Goal: Information Seeking & Learning: Learn about a topic

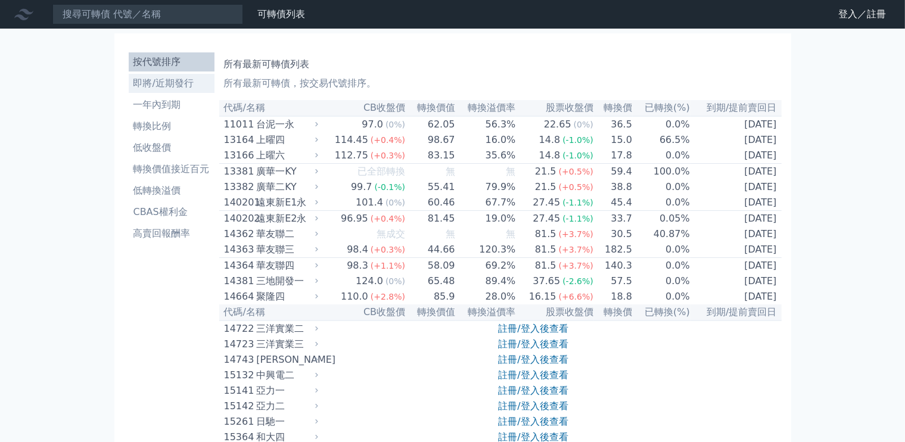
click at [167, 84] on li "即將/近期發行" at bounding box center [172, 83] width 86 height 14
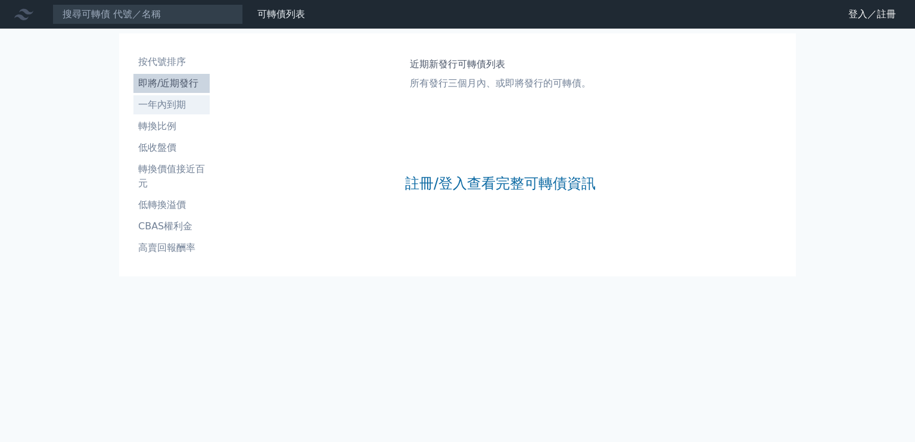
click at [178, 113] on link "一年內到期" at bounding box center [171, 104] width 76 height 19
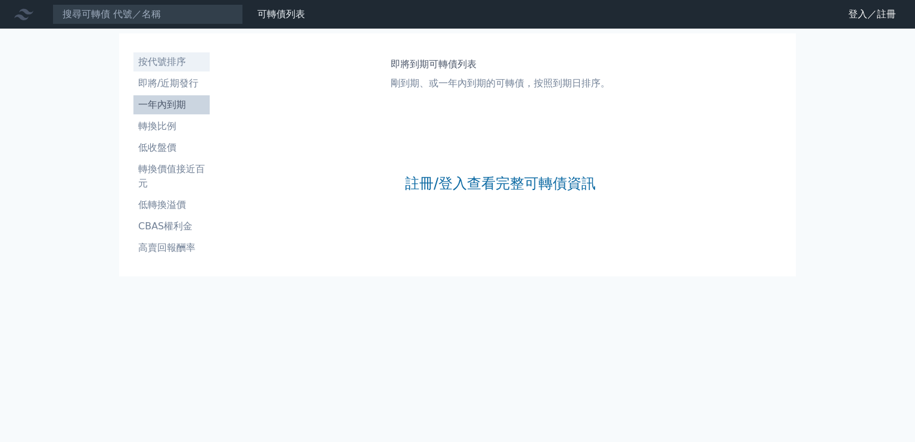
click at [175, 63] on li "按代號排序" at bounding box center [171, 62] width 76 height 14
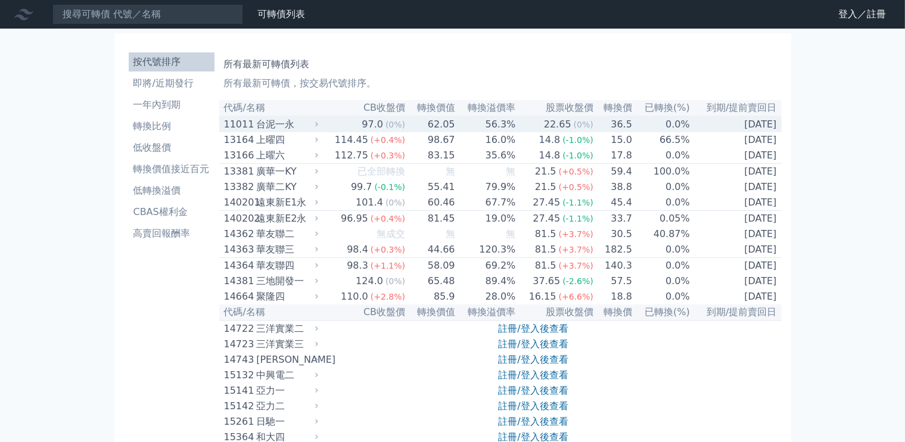
click at [278, 126] on div "台泥一永" at bounding box center [285, 124] width 59 height 14
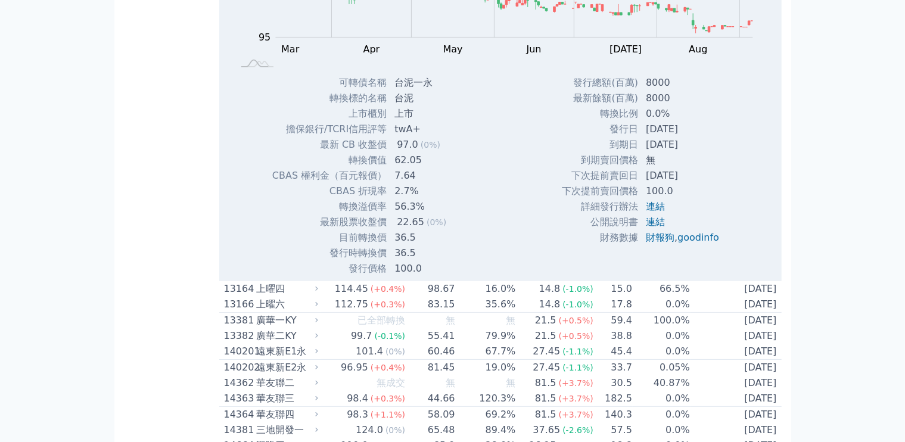
scroll to position [179, 0]
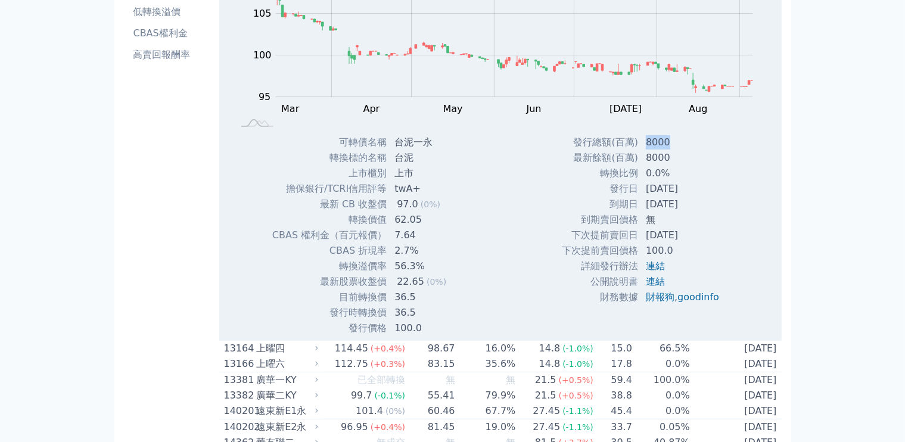
drag, startPoint x: 644, startPoint y: 145, endPoint x: 670, endPoint y: 144, distance: 25.6
click at [670, 144] on td "8000" at bounding box center [684, 142] width 90 height 15
click at [658, 142] on td "8000" at bounding box center [684, 142] width 90 height 15
click at [652, 142] on td "8000" at bounding box center [684, 142] width 90 height 15
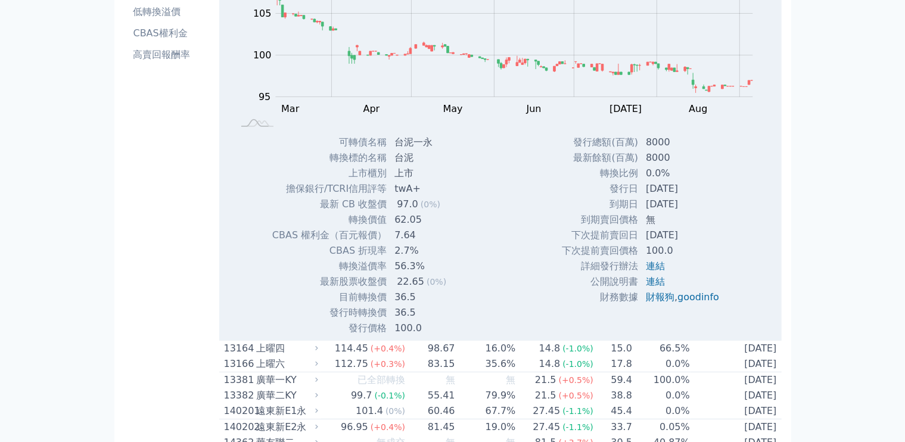
click at [648, 143] on td "8000" at bounding box center [684, 142] width 90 height 15
drag, startPoint x: 396, startPoint y: 222, endPoint x: 441, endPoint y: 226, distance: 45.5
click at [441, 226] on td "62.05" at bounding box center [421, 219] width 69 height 15
drag, startPoint x: 396, startPoint y: 334, endPoint x: 447, endPoint y: 333, distance: 51.2
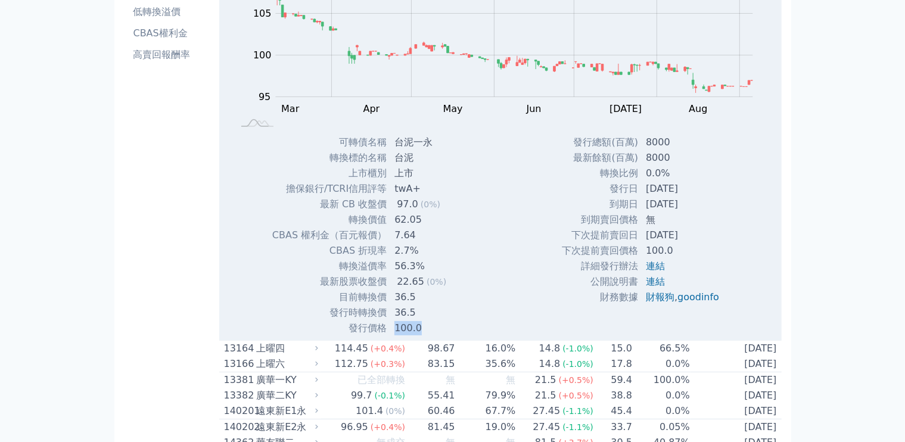
click at [447, 333] on td "100.0" at bounding box center [421, 327] width 69 height 15
drag, startPoint x: 395, startPoint y: 269, endPoint x: 432, endPoint y: 269, distance: 36.9
click at [432, 269] on td "56.3%" at bounding box center [421, 266] width 69 height 15
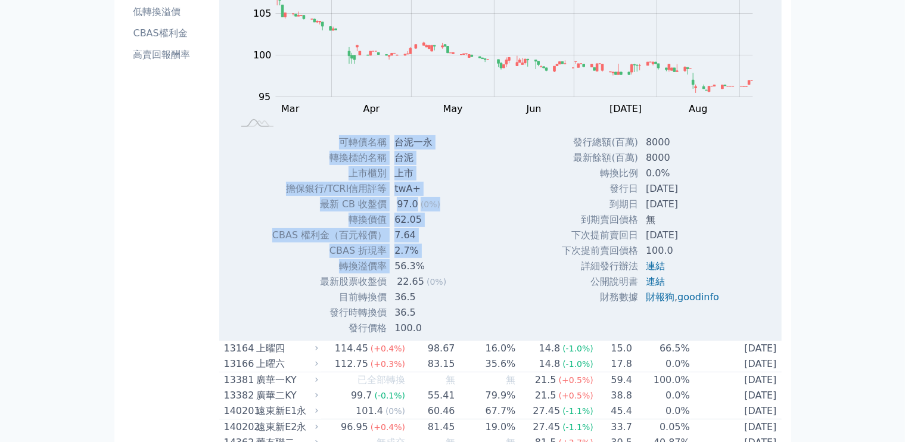
drag, startPoint x: 389, startPoint y: 264, endPoint x: 462, endPoint y: 270, distance: 73.5
click at [462, 270] on div "可轉債名稱 台泥一永 轉換標的名稱 台泥 上市櫃別 上市 擔保銀行/TCRI信用評等 twA+ 最新 CB 收盤價 97.0 (0%) 轉換價值 62.05" at bounding box center [363, 235] width 213 height 201
drag, startPoint x: 571, startPoint y: 238, endPoint x: 702, endPoint y: 238, distance: 131.7
click at [702, 238] on tr "下次提前賣回日 2027-12-10" at bounding box center [644, 235] width 167 height 15
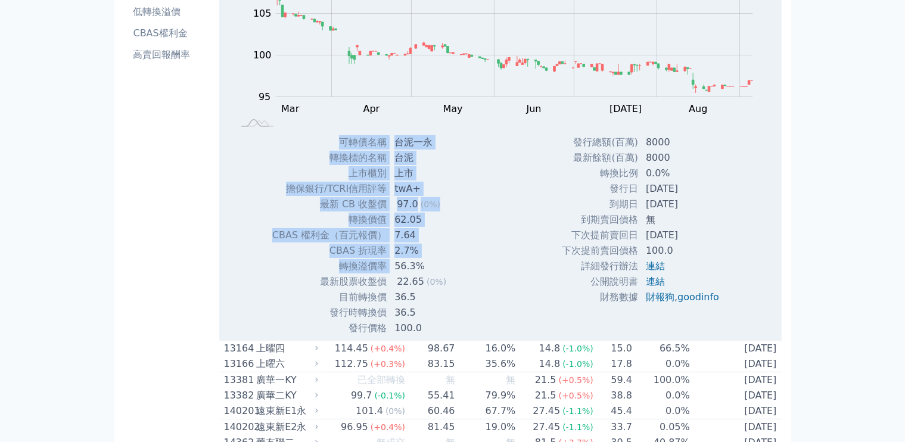
click at [689, 238] on td "[DATE]" at bounding box center [684, 235] width 90 height 15
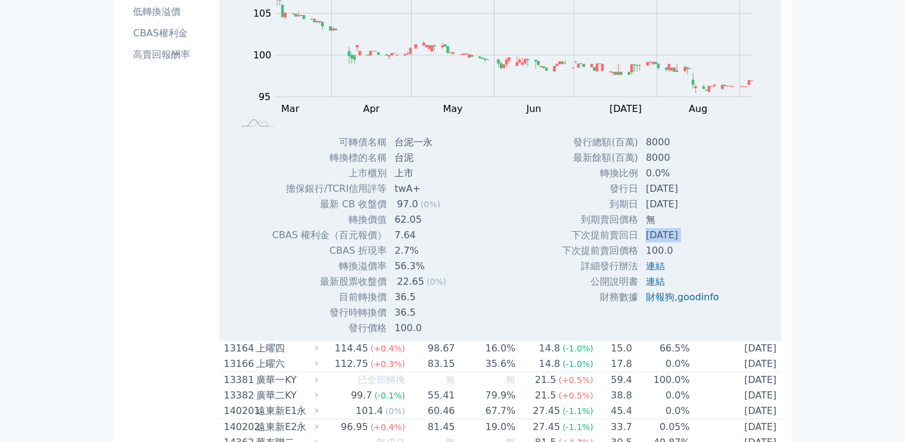
click at [689, 238] on td "[DATE]" at bounding box center [684, 235] width 90 height 15
click at [712, 242] on td "[DATE]" at bounding box center [684, 235] width 90 height 15
drag, startPoint x: 391, startPoint y: 191, endPoint x: 440, endPoint y: 195, distance: 48.4
click at [440, 195] on td "twA+" at bounding box center [421, 188] width 69 height 15
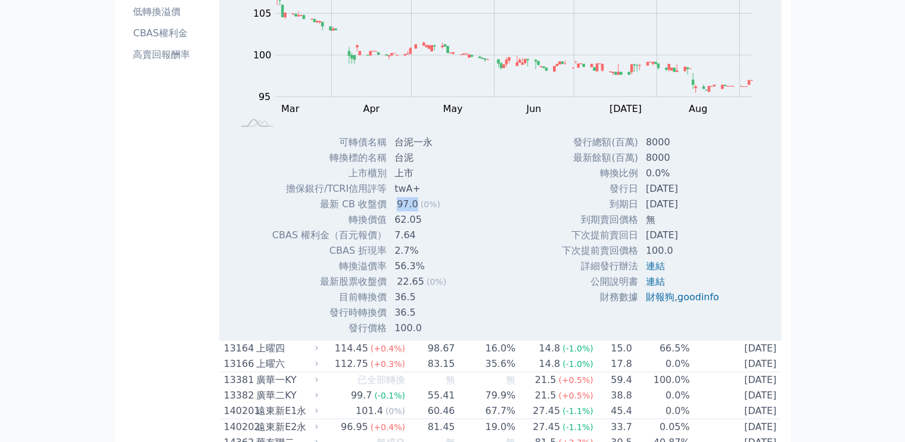
drag, startPoint x: 396, startPoint y: 206, endPoint x: 415, endPoint y: 206, distance: 19.1
click at [415, 206] on div "97.0" at bounding box center [407, 204] width 26 height 14
click at [461, 220] on div "可轉債名稱 台泥一永 轉換標的名稱 台泥 上市櫃別 上市 擔保銀行/TCRI信用評等 twA+ 最新 CB 收盤價 97.0 (0%) 轉換價值 62.05" at bounding box center [363, 235] width 213 height 201
drag, startPoint x: 398, startPoint y: 207, endPoint x: 417, endPoint y: 207, distance: 19.1
click at [417, 207] on td "97.0 (0%)" at bounding box center [421, 204] width 69 height 15
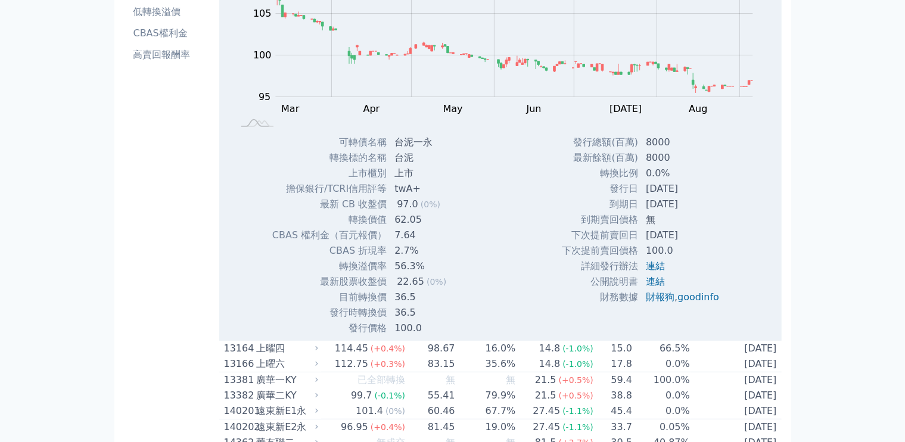
click at [472, 218] on div "Zoom Out 104 90 92 94 96 98 100 115 110 105 95 85 L Mar Apr May Jun Jul Aug Sep…" at bounding box center [500, 145] width 562 height 382
drag, startPoint x: 393, startPoint y: 223, endPoint x: 431, endPoint y: 222, distance: 37.6
click at [431, 222] on td "62.05" at bounding box center [421, 219] width 69 height 15
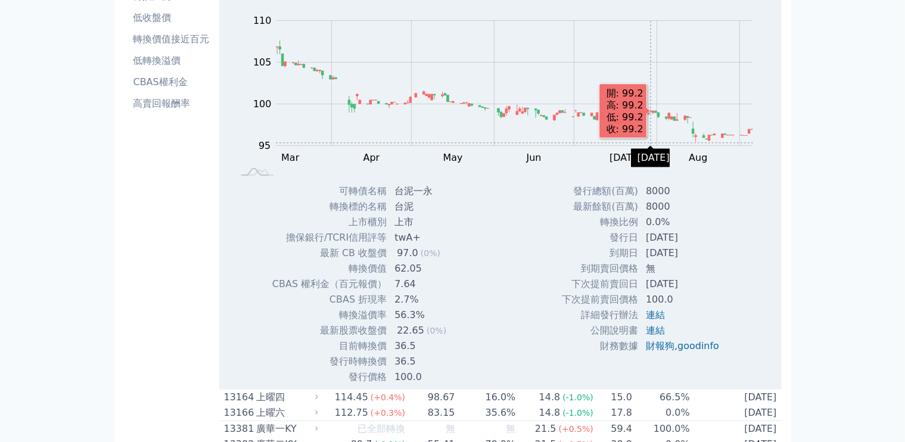
scroll to position [238, 0]
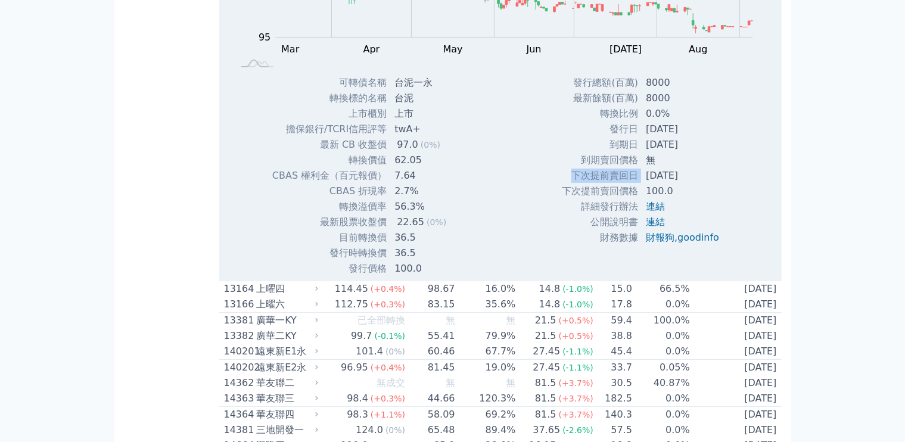
drag, startPoint x: 572, startPoint y: 175, endPoint x: 644, endPoint y: 173, distance: 72.1
click at [644, 173] on tr "下次提前賣回日 2027-12-10" at bounding box center [644, 175] width 167 height 15
click at [479, 204] on div "Zoom Out 104 90 92 94 96 98 100 115 110 105 95 85 L Mar Apr May Jun Jul Aug Sep…" at bounding box center [500, 85] width 562 height 382
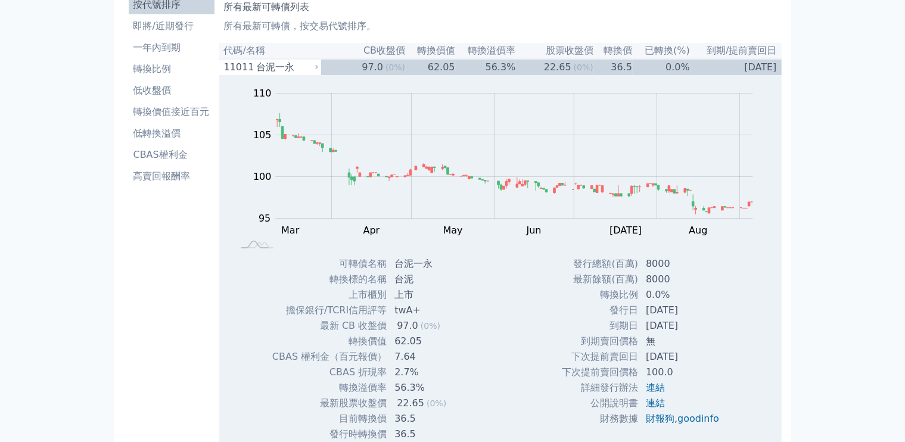
scroll to position [0, 0]
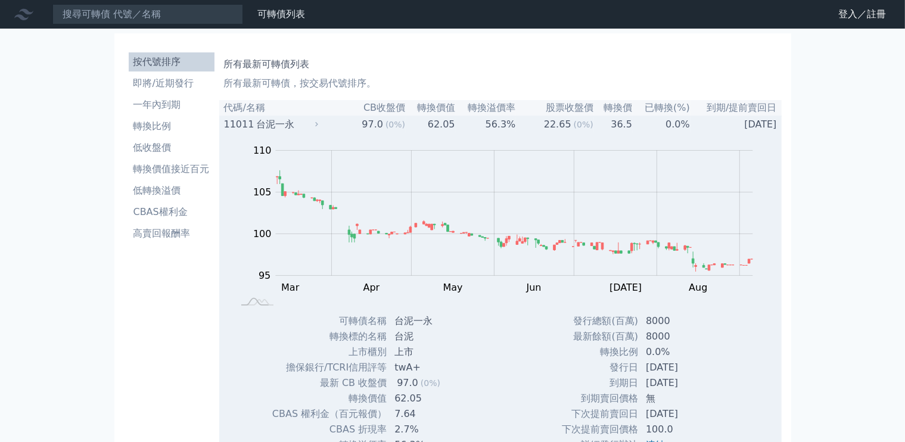
click at [282, 124] on div "台泥一永" at bounding box center [285, 124] width 59 height 14
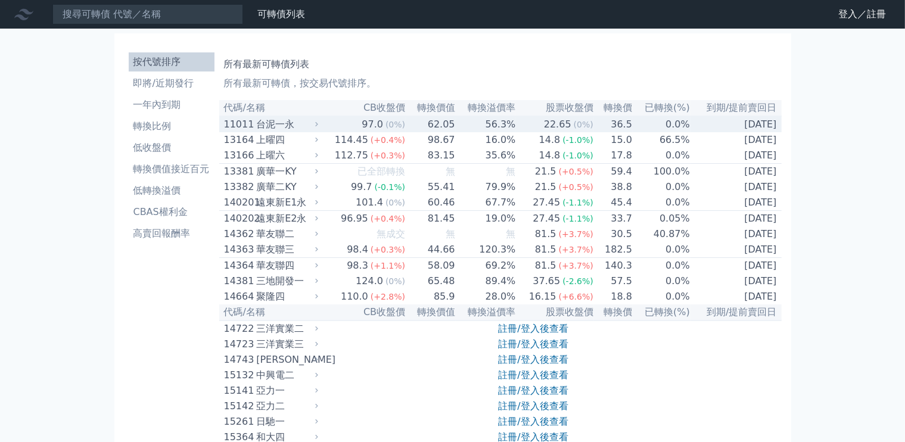
click at [752, 125] on td "[DATE]" at bounding box center [735, 124] width 91 height 16
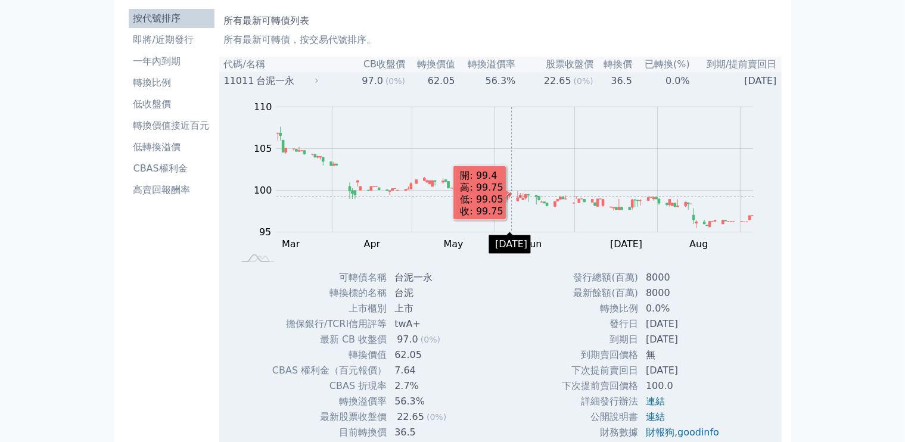
scroll to position [179, 0]
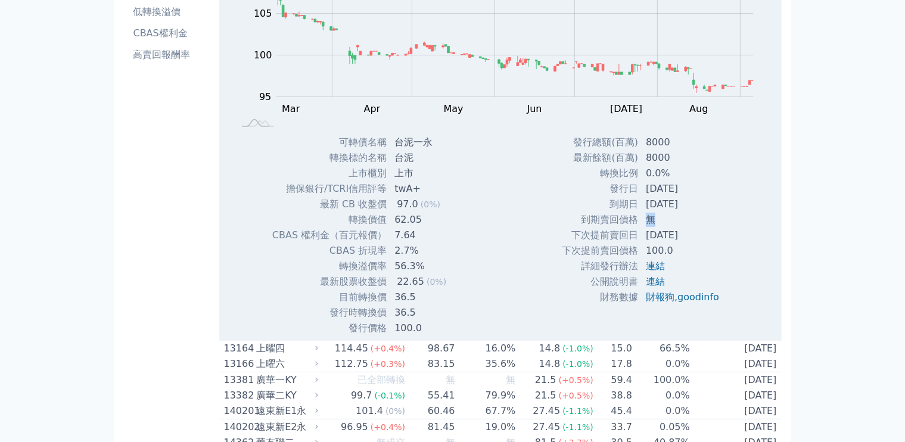
drag, startPoint x: 646, startPoint y: 224, endPoint x: 652, endPoint y: 222, distance: 6.8
click at [652, 222] on td "無" at bounding box center [684, 219] width 90 height 15
click at [683, 222] on td "無" at bounding box center [684, 219] width 90 height 15
click at [690, 237] on td "[DATE]" at bounding box center [684, 235] width 90 height 15
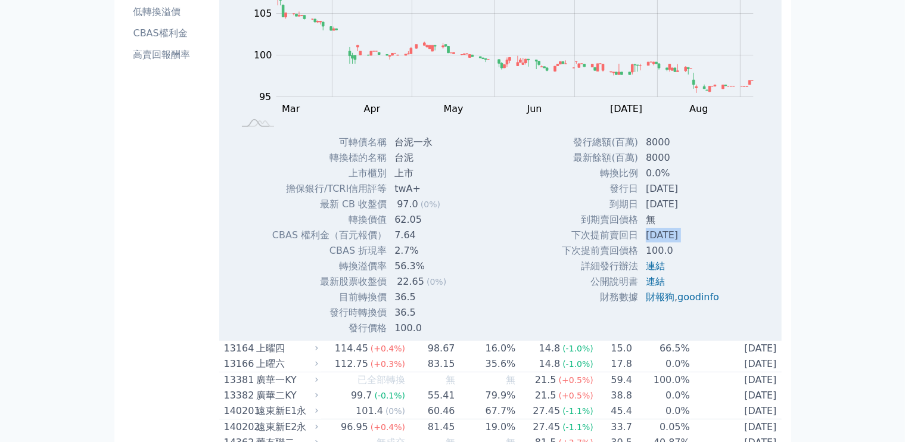
click at [690, 237] on td "[DATE]" at bounding box center [684, 235] width 90 height 15
click at [746, 229] on div "Zoom Out 104 90 92 94 96 98 100 115 110 105 95 85 L Mar Apr May Jun Jul Aug Sep…" at bounding box center [500, 145] width 562 height 382
click at [400, 196] on td "twA+" at bounding box center [421, 188] width 69 height 15
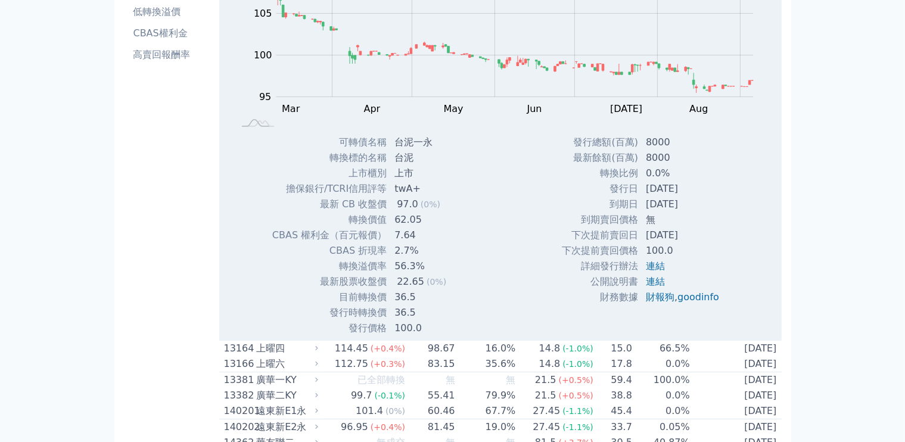
click at [500, 213] on div "Zoom Out 104 90 92 94 96 98 100 115 110 105 95 85 L Mar Apr May Jun Jul Aug Sep…" at bounding box center [500, 145] width 562 height 382
drag, startPoint x: 285, startPoint y: 192, endPoint x: 491, endPoint y: 201, distance: 206.9
click at [491, 201] on div "Zoom Out 104 90 92 94 96 98 100 115 110 105 95 85 L Mar Apr May Jun Jul Aug Sep…" at bounding box center [500, 145] width 562 height 382
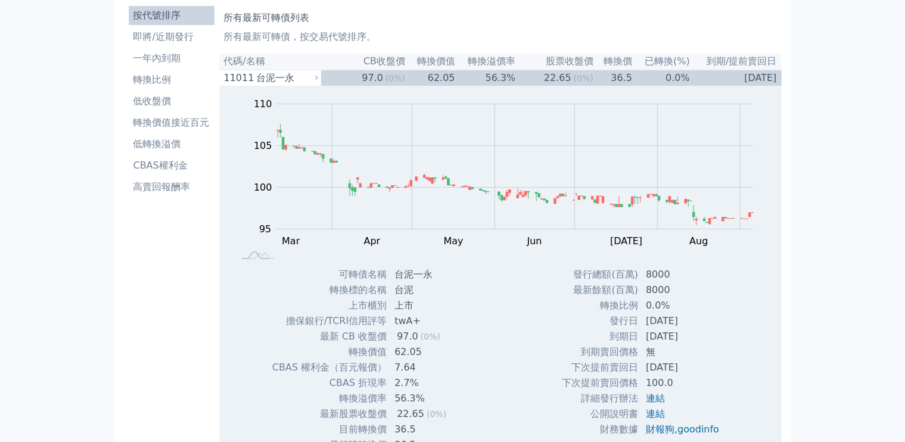
scroll to position [0, 0]
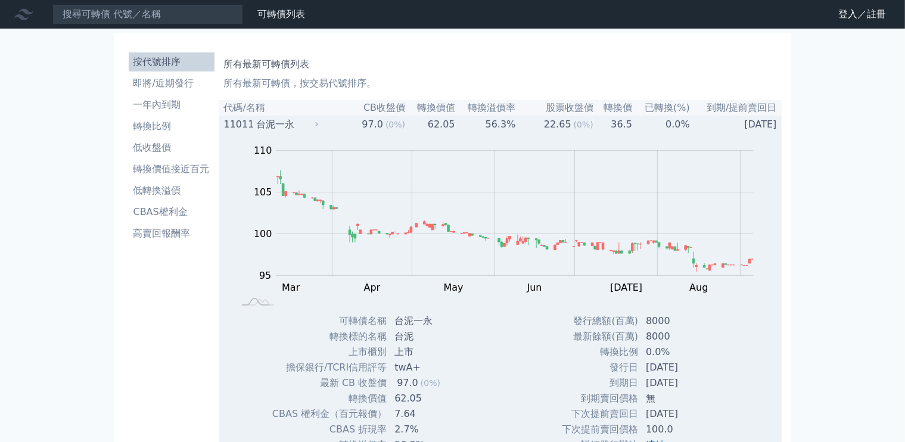
click at [276, 123] on div "台泥一永" at bounding box center [285, 124] width 59 height 14
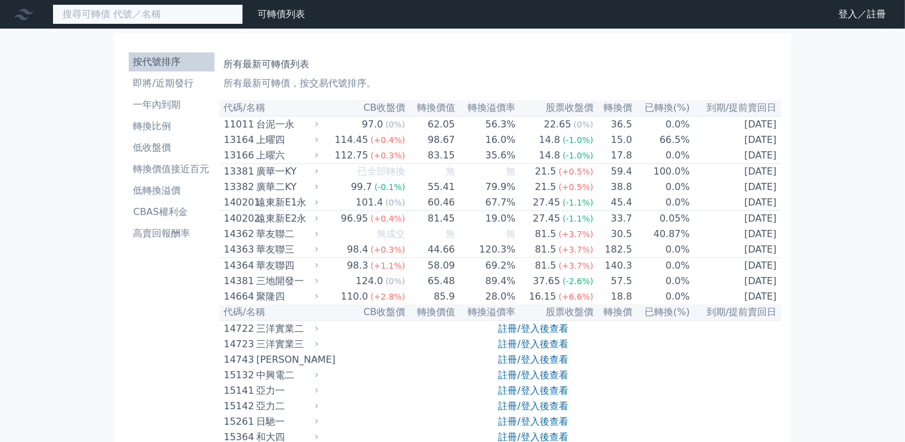
click at [203, 22] on input at bounding box center [147, 14] width 191 height 20
